Goal: Task Accomplishment & Management: Manage account settings

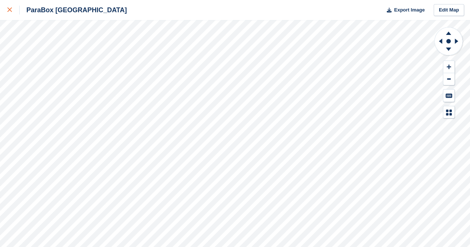
click at [11, 9] on icon at bounding box center [9, 9] width 4 height 4
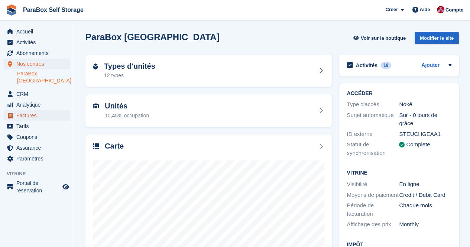
click at [30, 112] on span "Factures" at bounding box center [38, 115] width 45 height 10
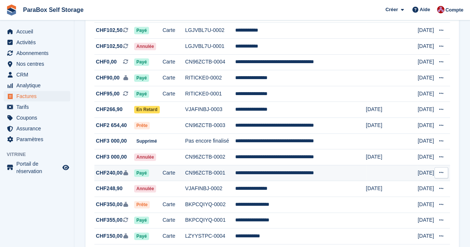
scroll to position [266, 0]
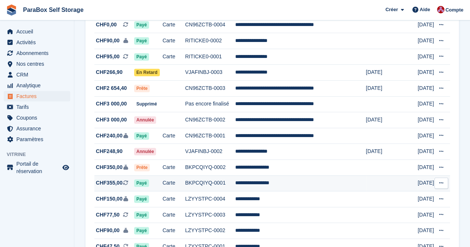
click at [224, 186] on td "BKPCQIYQ-0001" at bounding box center [210, 183] width 50 height 16
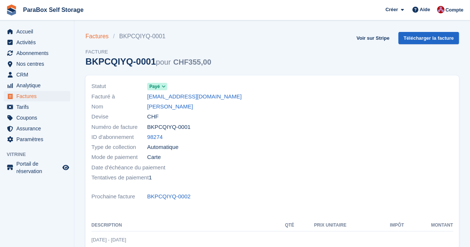
click at [98, 38] on link "Factures" at bounding box center [99, 36] width 28 height 9
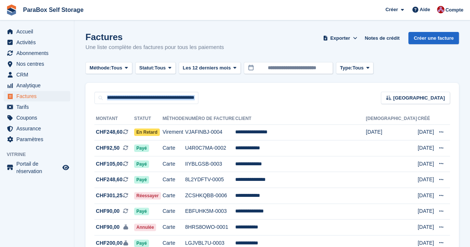
drag, startPoint x: 97, startPoint y: 88, endPoint x: 358, endPoint y: 93, distance: 261.0
click at [358, 93] on div "Trier Sort by Date de création Créé (le plus ancien en premier) Créé (le plus r…" at bounding box center [272, 93] width 374 height 21
